Goal: Transaction & Acquisition: Purchase product/service

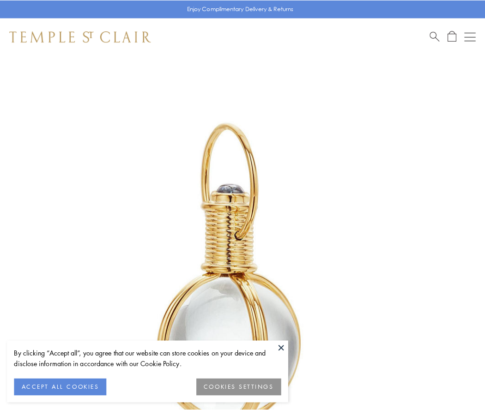
scroll to position [241, 0]
